Goal: Task Accomplishment & Management: Complete application form

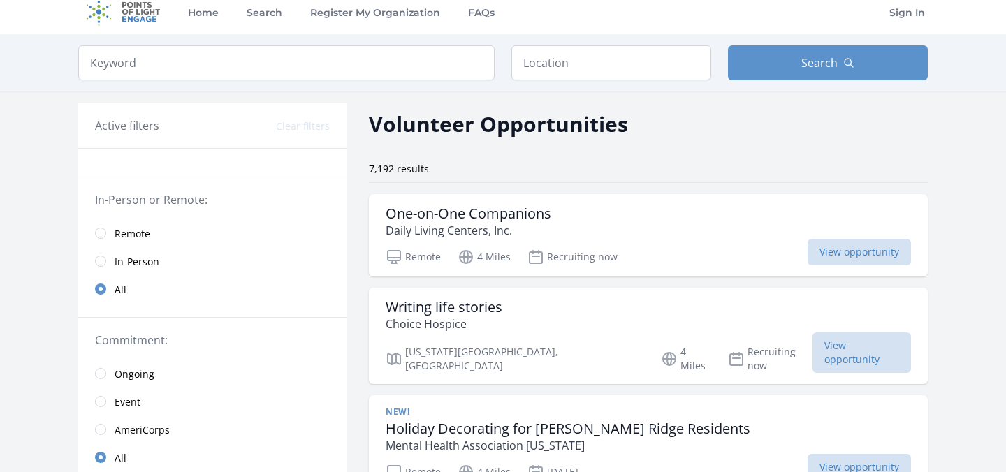
scroll to position [11, 0]
click at [105, 232] on input "radio" at bounding box center [100, 232] width 11 height 11
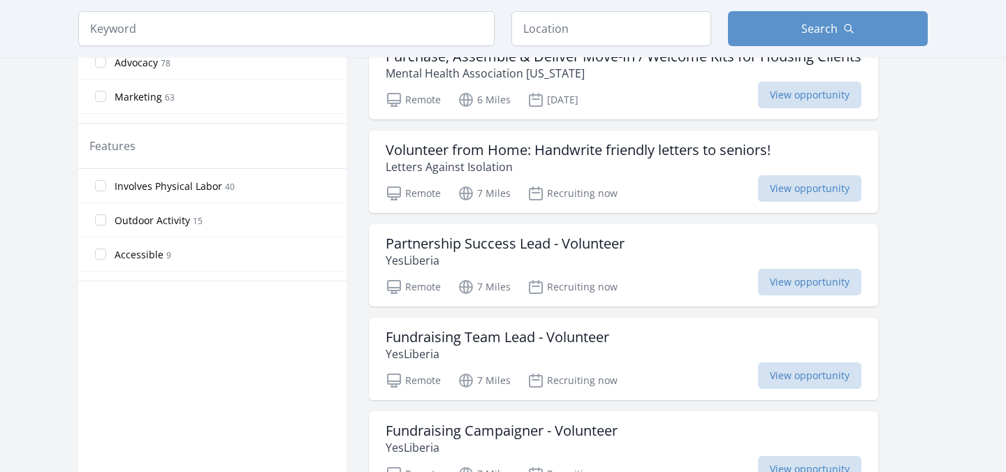
scroll to position [679, 0]
click at [631, 147] on h3 "Volunteer from Home: Handwrite friendly letters to seniors!" at bounding box center [578, 148] width 385 height 17
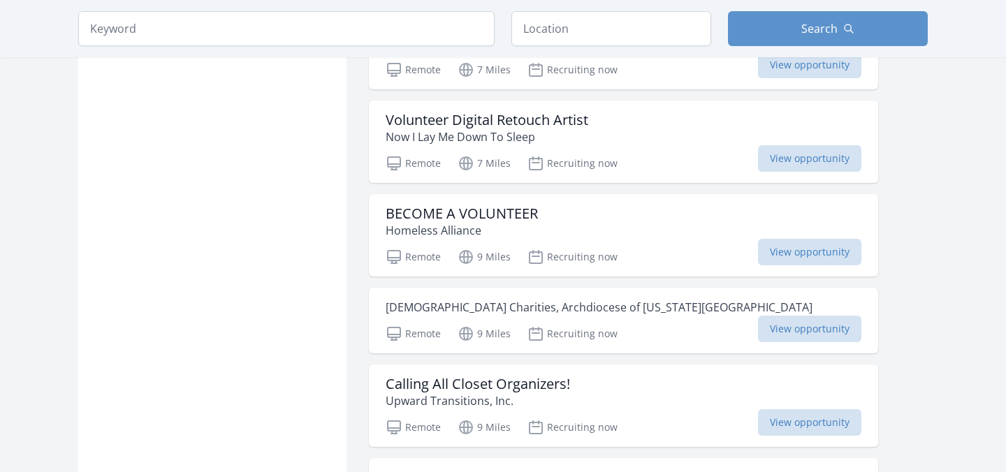
scroll to position [1272, 0]
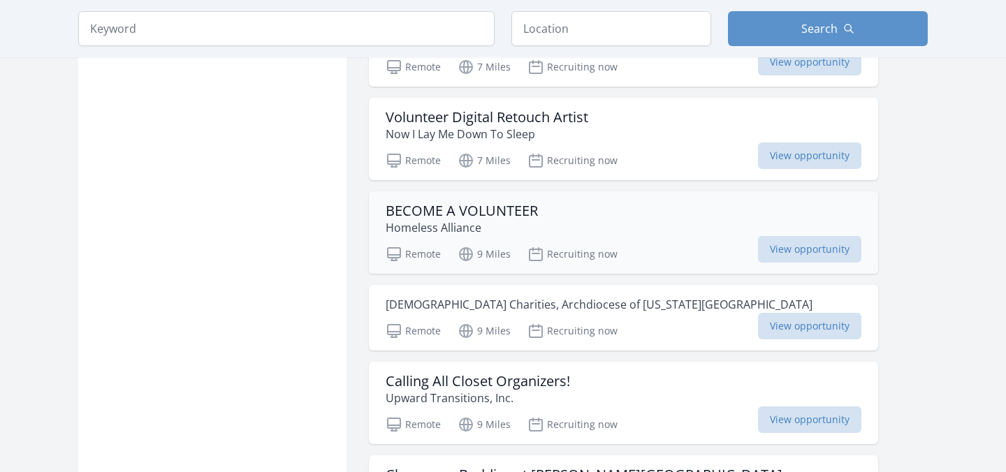
click at [539, 205] on div "BECOME A VOLUNTEER Homeless Alliance" at bounding box center [624, 220] width 476 height 34
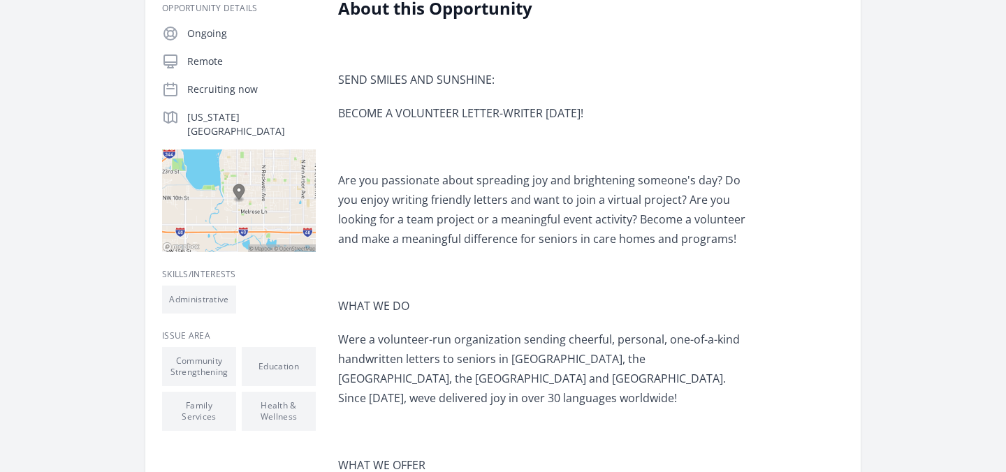
scroll to position [291, 0]
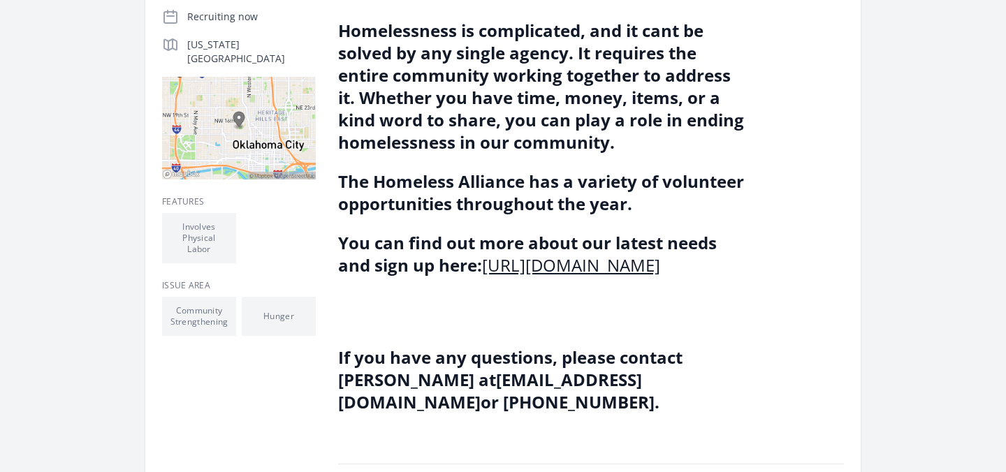
scroll to position [335, 0]
